Goal: Information Seeking & Learning: Learn about a topic

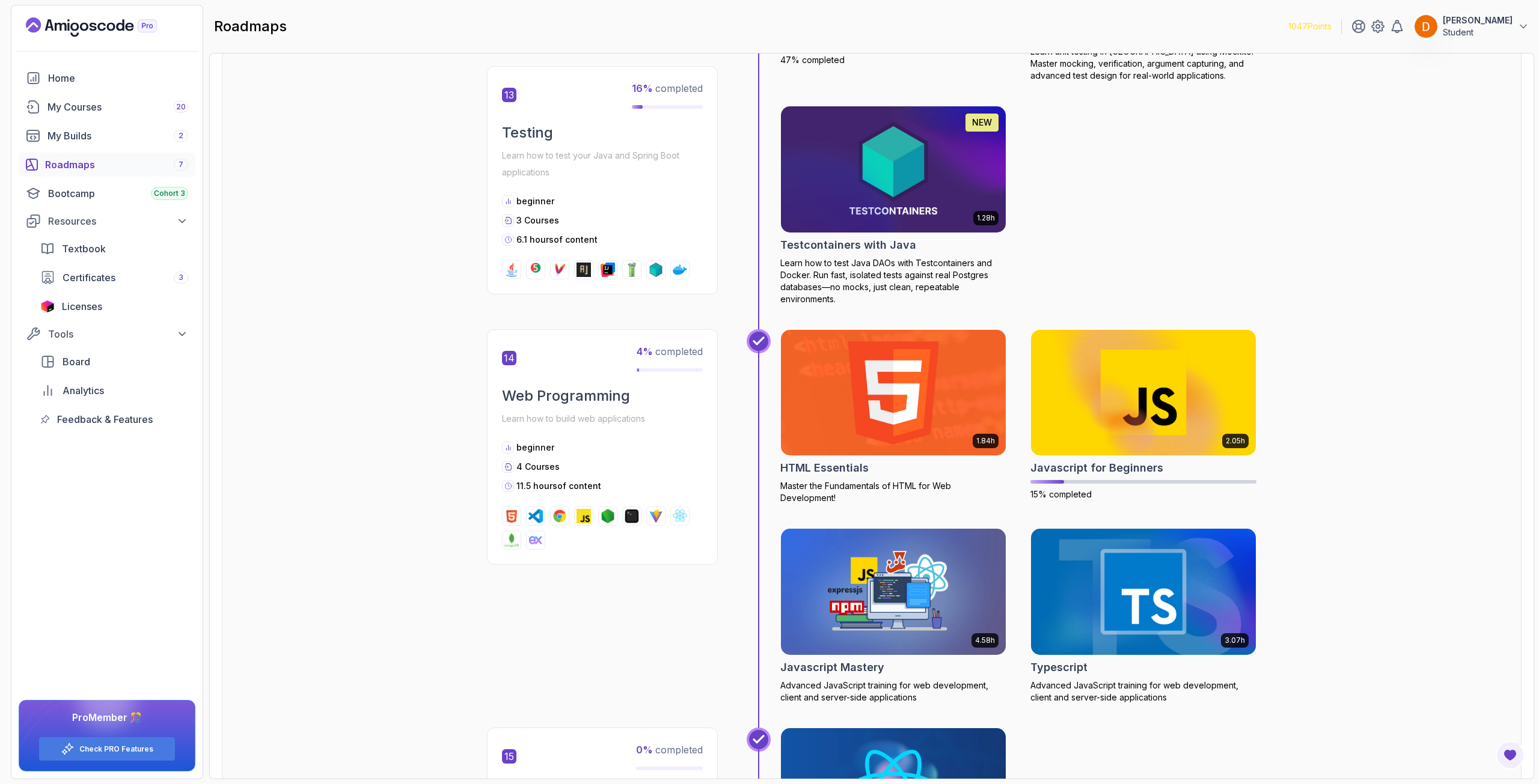
scroll to position [4206, 0]
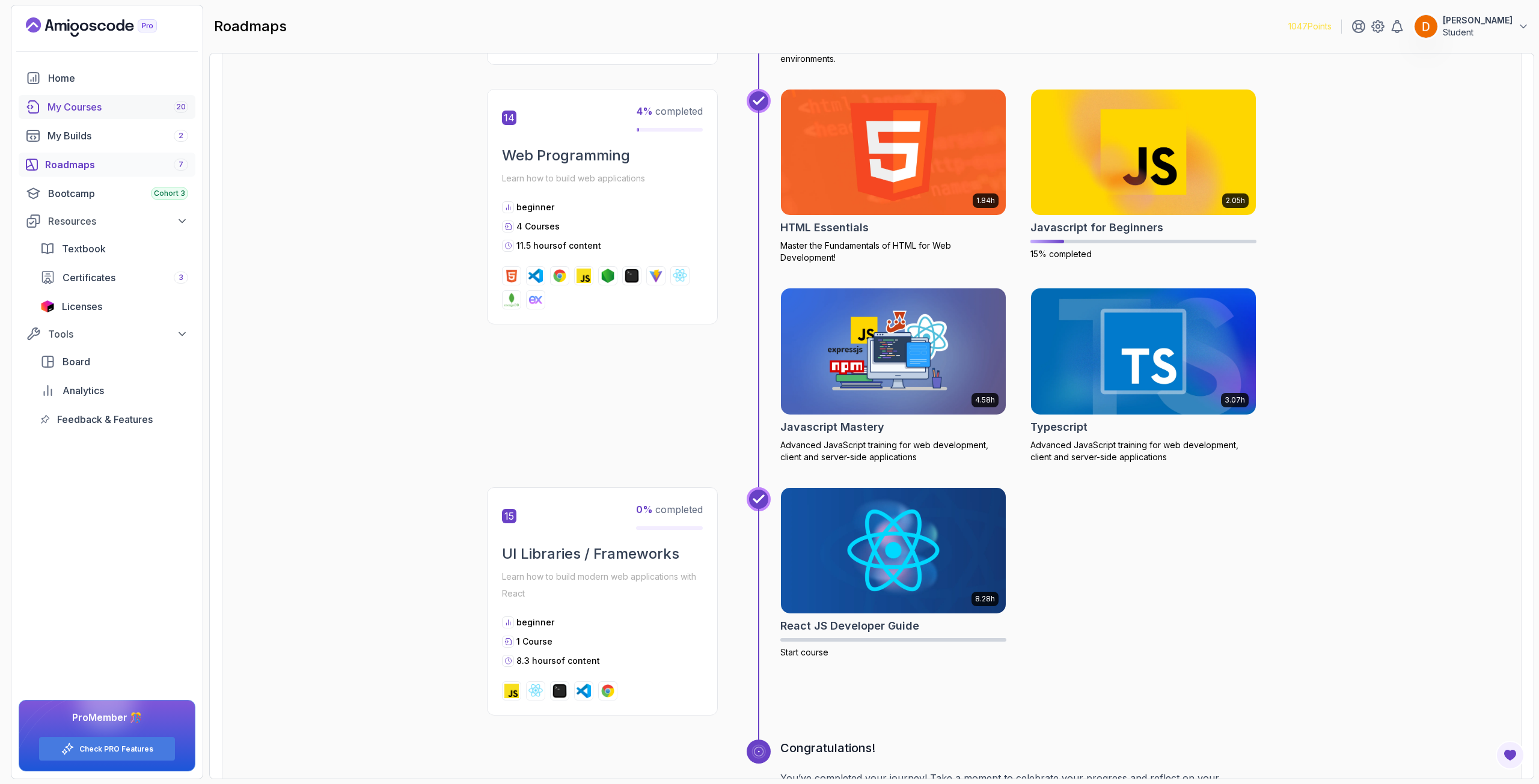
click at [97, 117] on link "My Courses 20" at bounding box center [107, 107] width 177 height 24
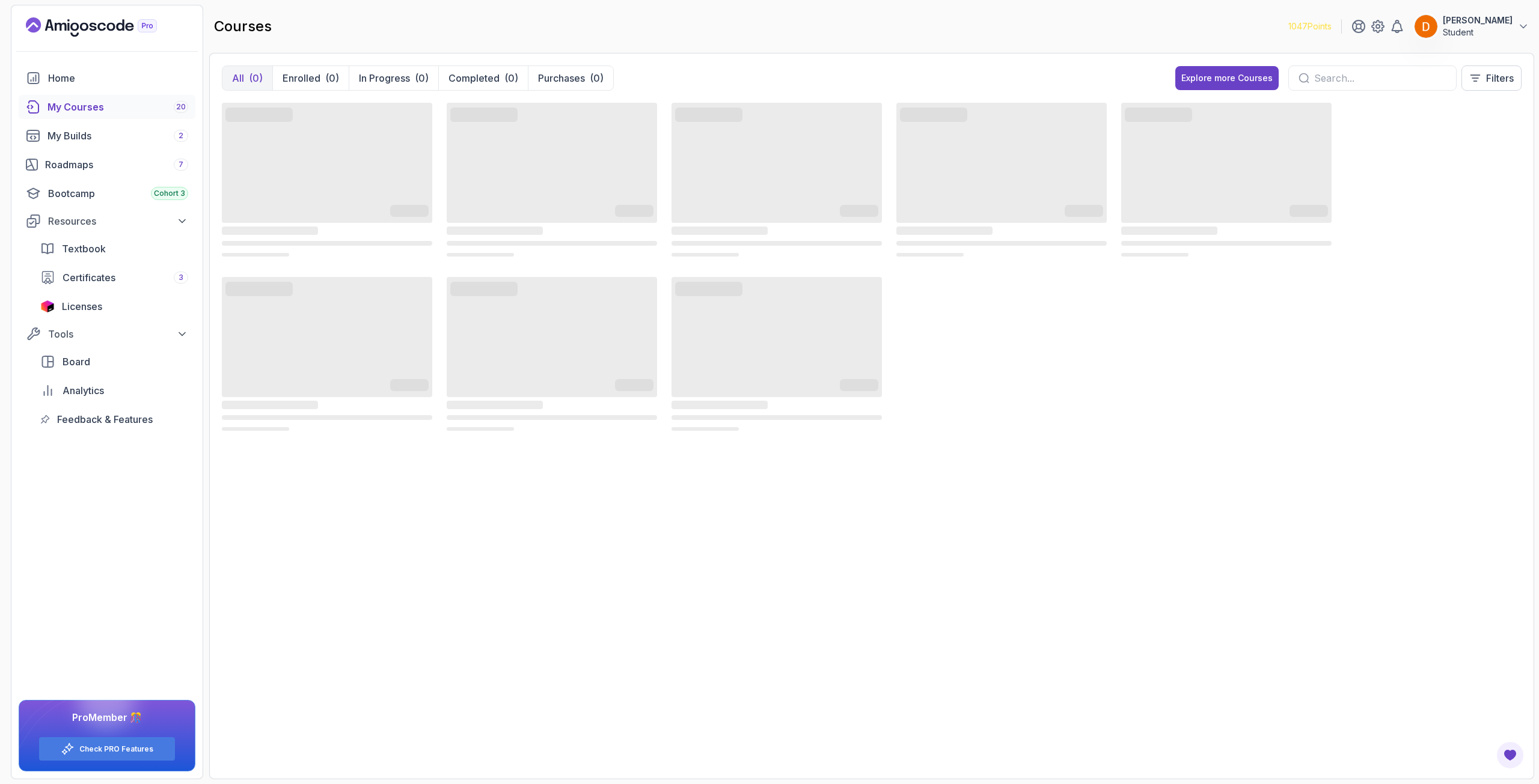
click at [91, 111] on div "My Courses 20" at bounding box center [118, 107] width 141 height 14
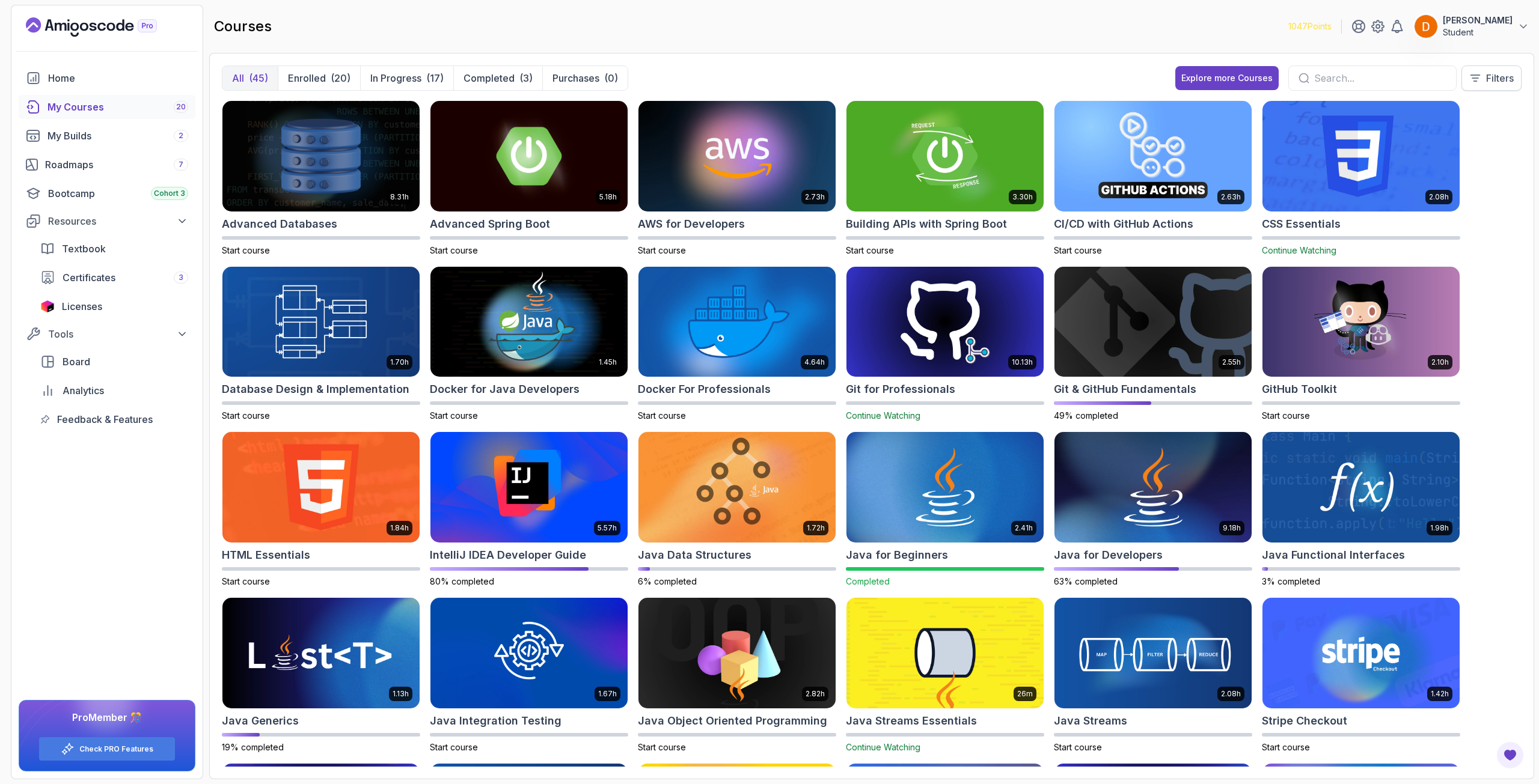
click at [1487, 75] on p "Filters" at bounding box center [1500, 78] width 27 height 14
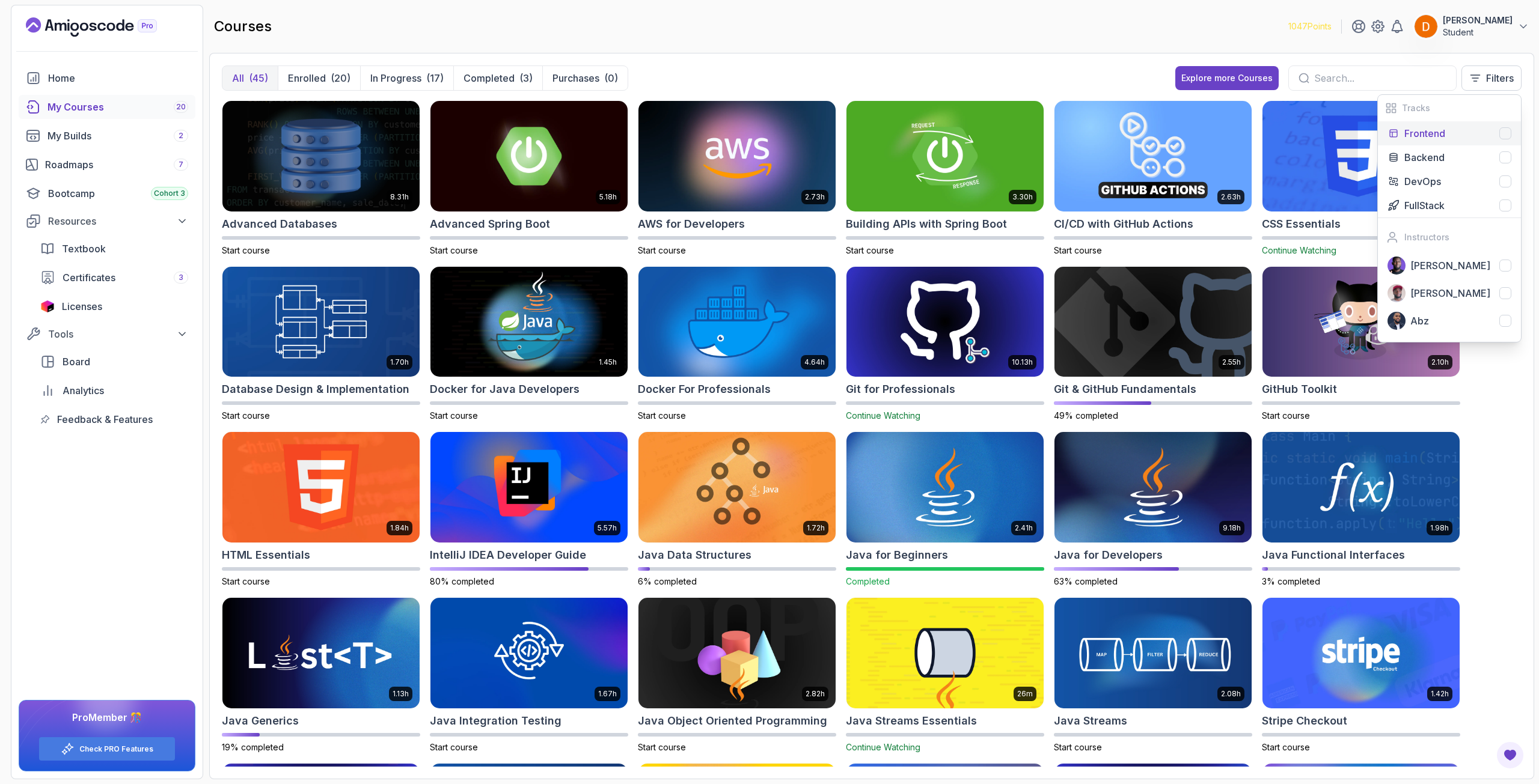
click at [1441, 130] on p "Frontend" at bounding box center [1424, 133] width 41 height 14
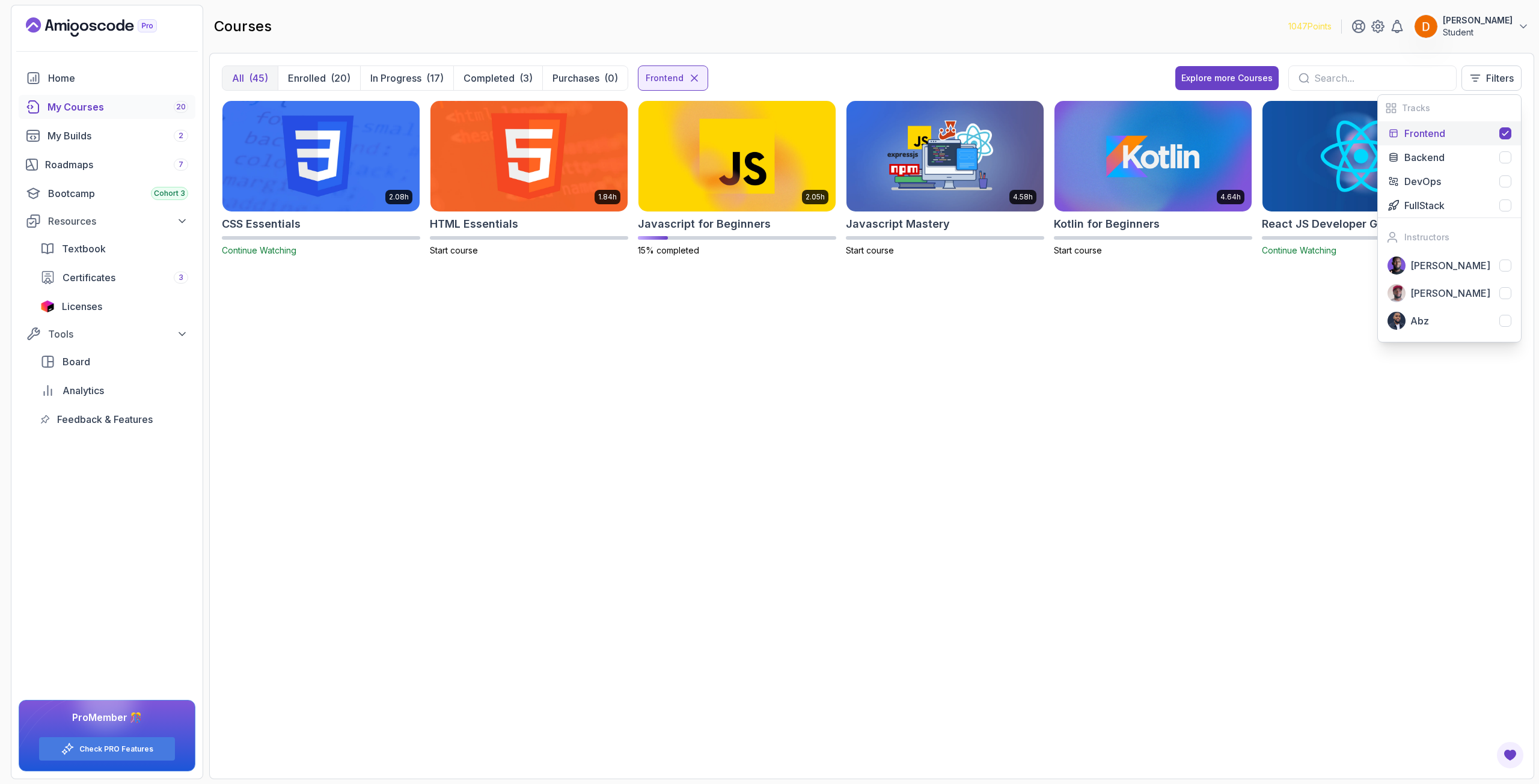
click at [973, 362] on div "2.08h CSS Essentials Continue Watching 1.84h HTML Essentials Start course 2.05h…" at bounding box center [872, 434] width 1300 height 667
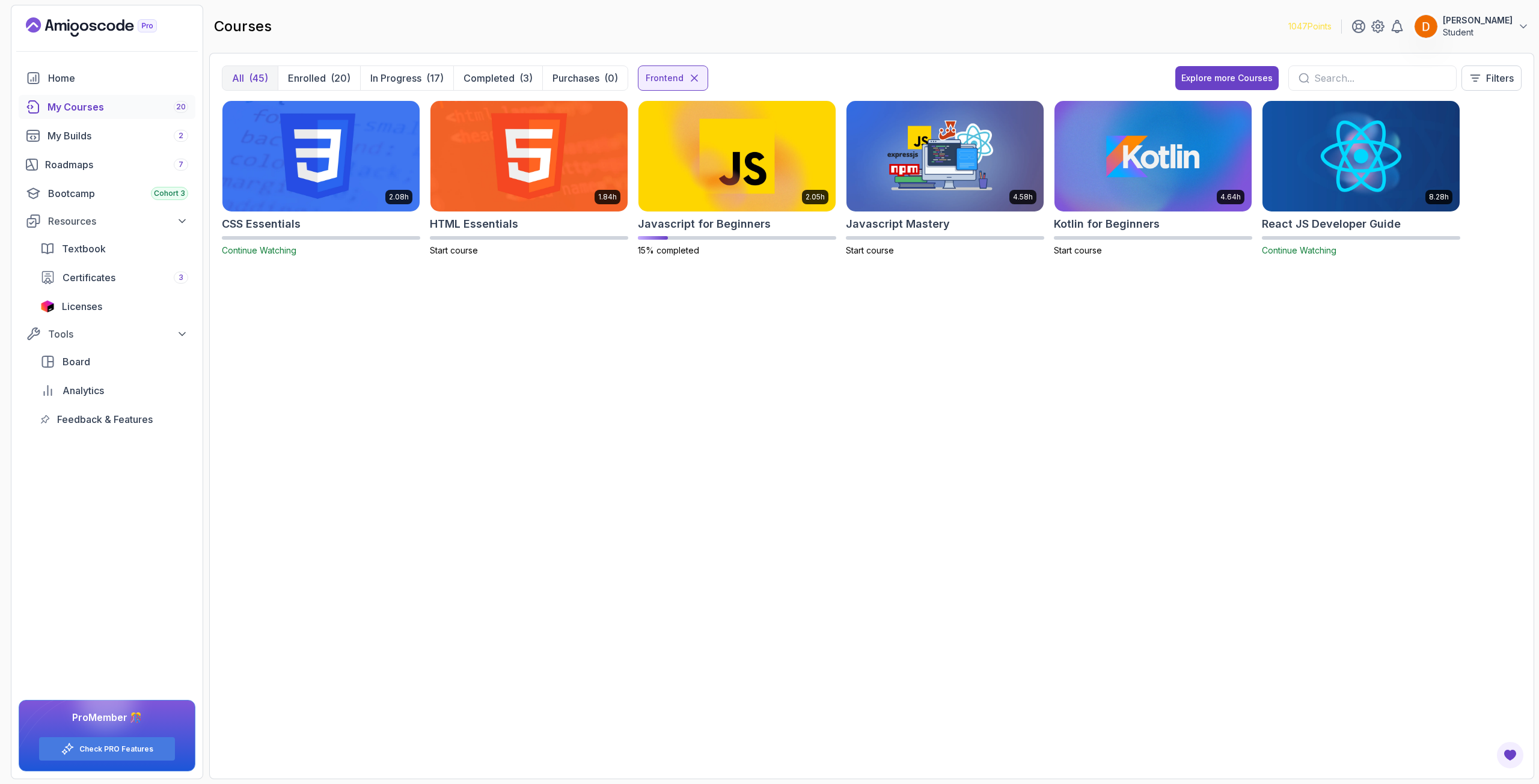
click at [304, 148] on img at bounding box center [321, 156] width 207 height 116
click at [1189, 352] on div "2.08h CSS Essentials Continue Watching 1.84h HTML Essentials Start course 2.05h…" at bounding box center [872, 434] width 1300 height 667
